Goal: Task Accomplishment & Management: Manage account settings

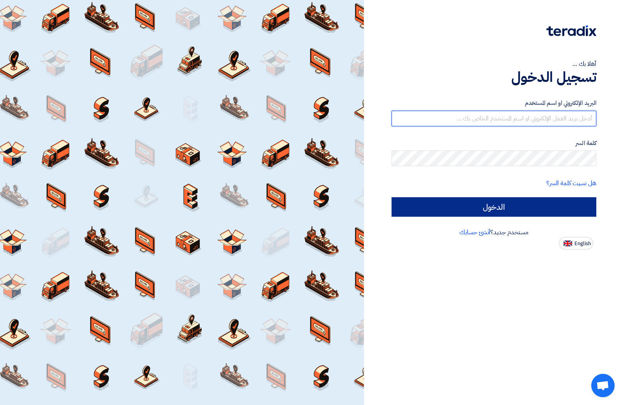
type input "[EMAIL_ADDRESS][DOMAIN_NAME]"
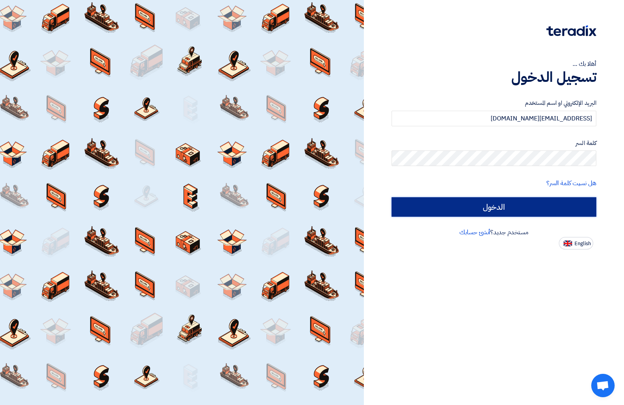
click at [503, 206] on input "الدخول" at bounding box center [494, 207] width 205 height 20
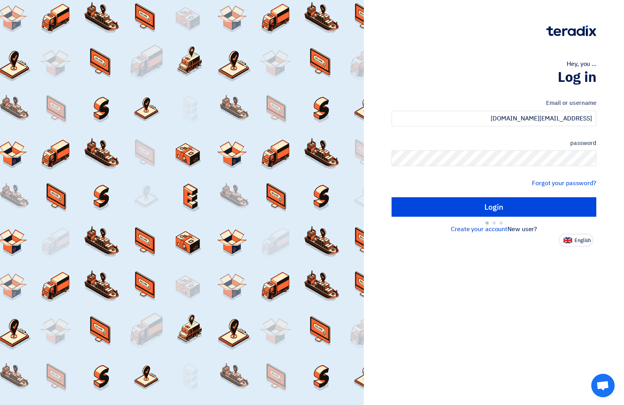
type input "Sign in"
